Goal: Transaction & Acquisition: Download file/media

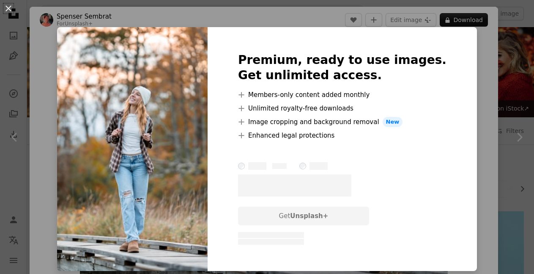
scroll to position [616, 0]
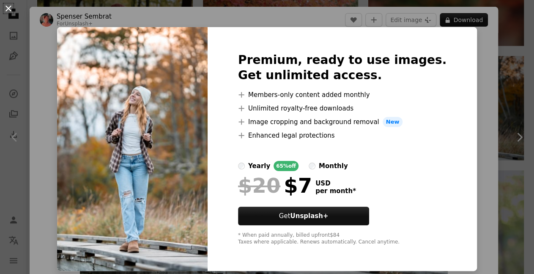
click at [8, 11] on button "An X shape" at bounding box center [8, 8] width 10 height 10
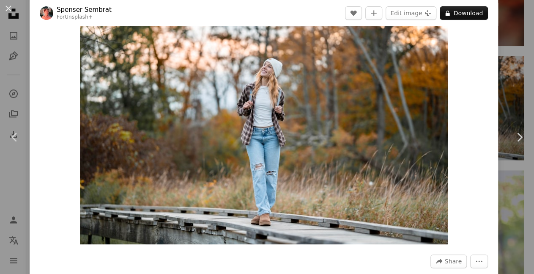
scroll to position [20, 0]
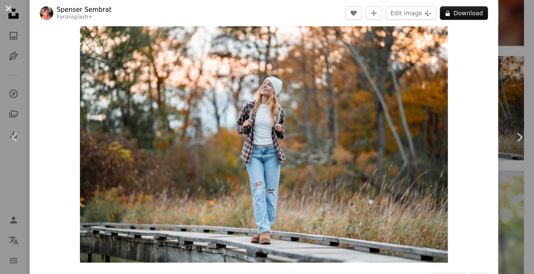
click at [6, 8] on button "An X shape" at bounding box center [8, 8] width 10 height 10
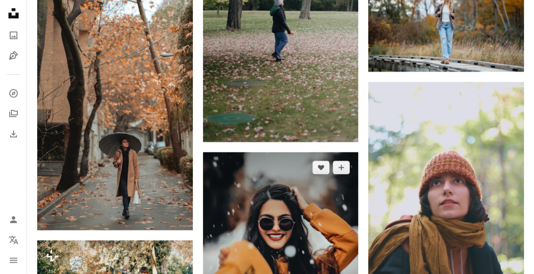
scroll to position [748, 0]
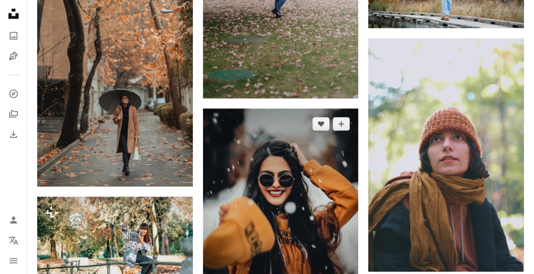
click at [310, 156] on img at bounding box center [281, 205] width 156 height 195
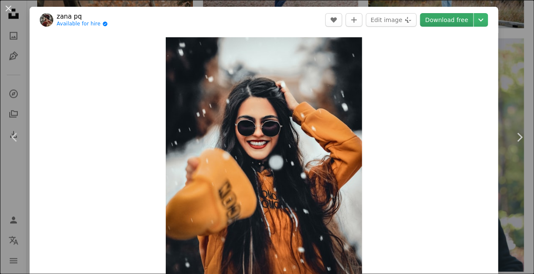
click at [442, 22] on link "Download free" at bounding box center [446, 20] width 53 height 14
